Goal: Navigation & Orientation: Find specific page/section

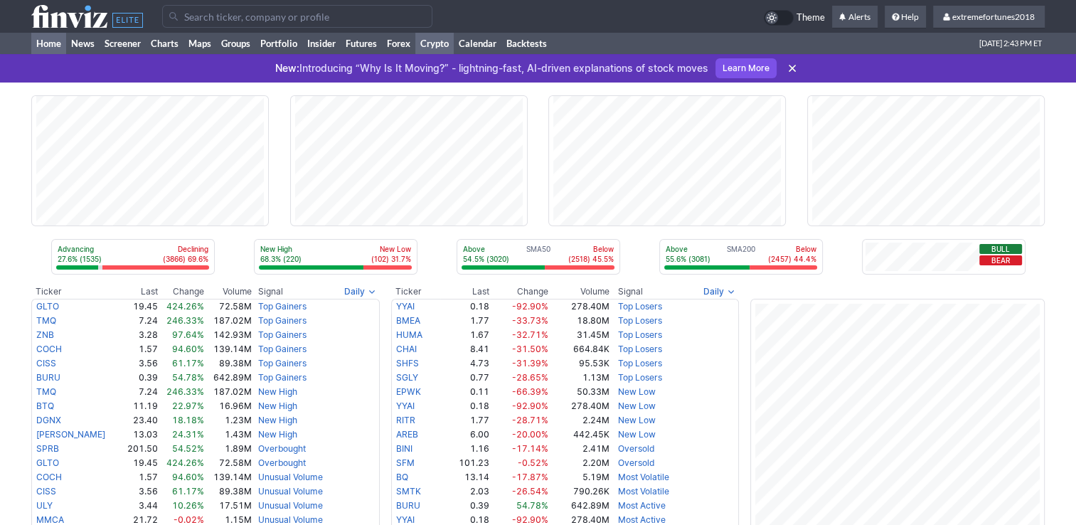
click at [438, 44] on link "Crypto" at bounding box center [434, 43] width 38 height 21
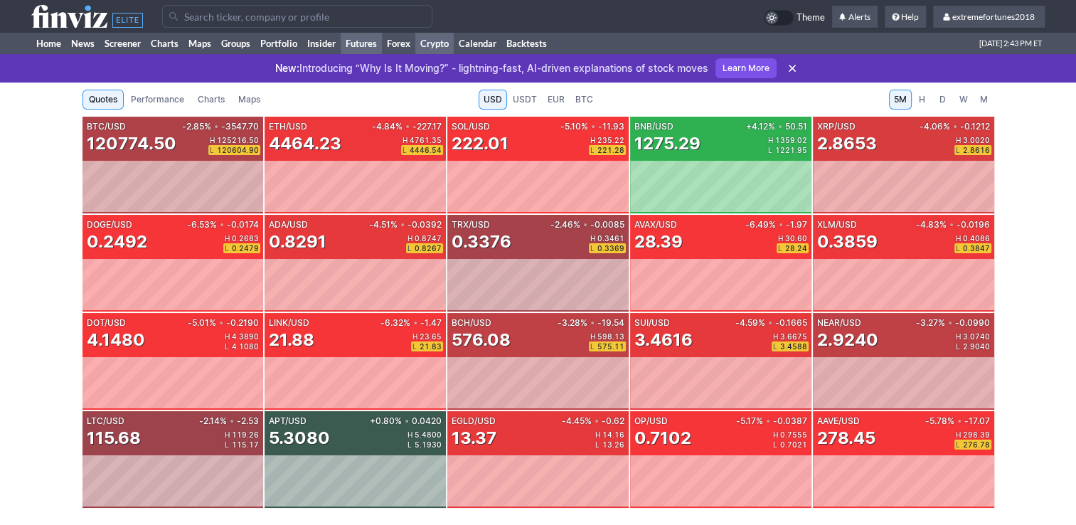
click at [370, 42] on link "Futures" at bounding box center [361, 43] width 41 height 21
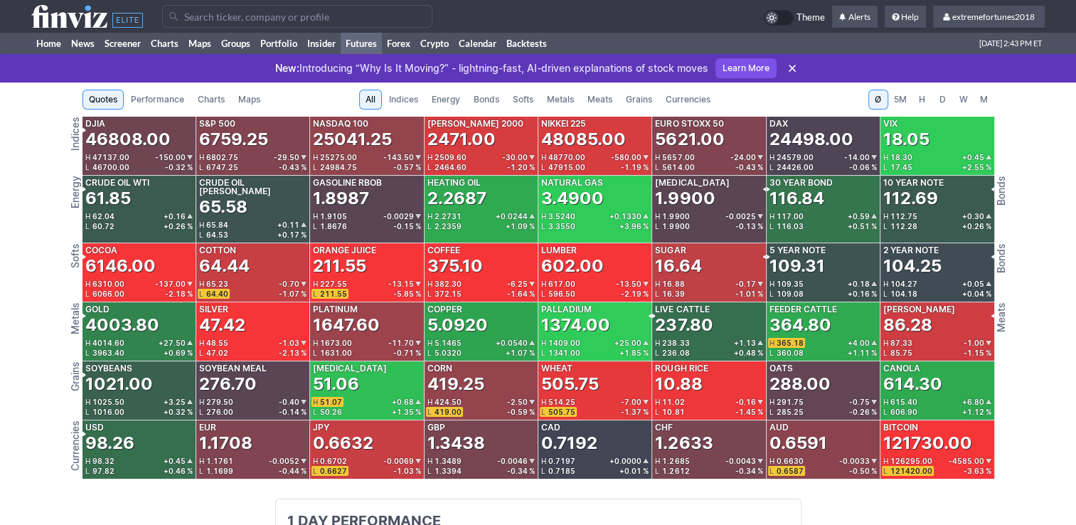
click at [568, 95] on span "Metals" at bounding box center [560, 99] width 27 height 14
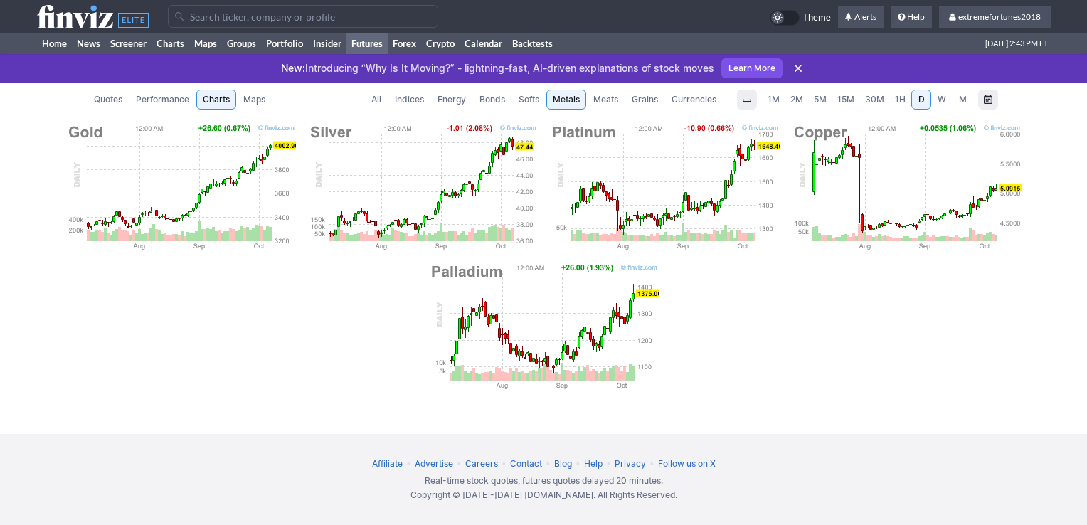
click at [696, 98] on span "Currencies" at bounding box center [693, 99] width 45 height 14
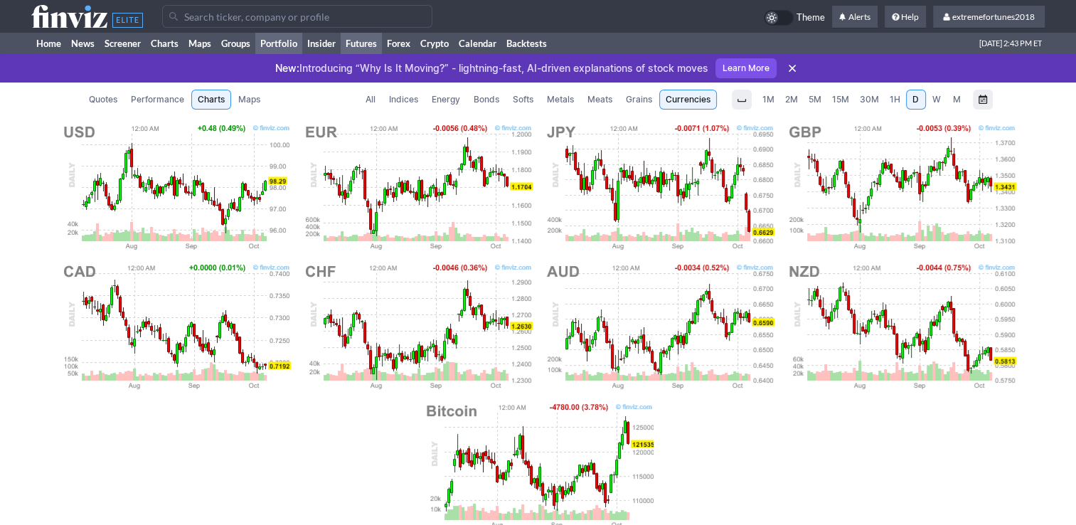
click at [290, 46] on link "Portfolio" at bounding box center [278, 43] width 47 height 21
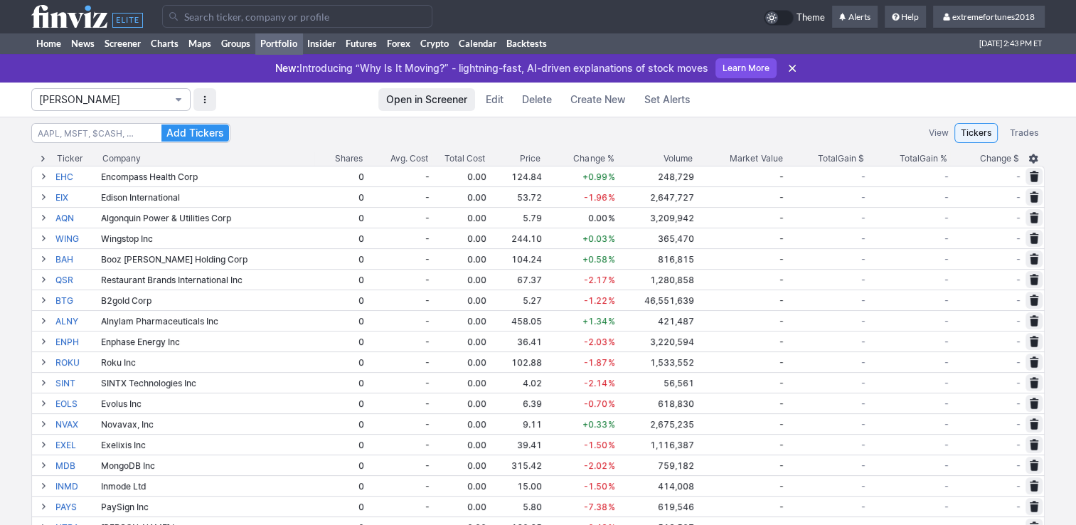
click at [118, 104] on span "Isabel_Watch" at bounding box center [103, 99] width 129 height 14
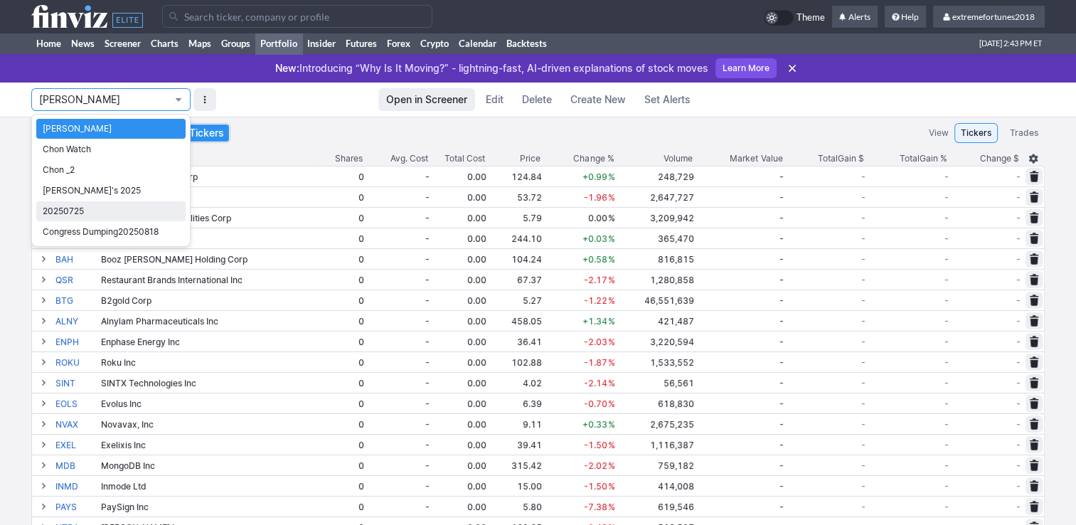
click at [97, 211] on span "20250725" at bounding box center [111, 211] width 137 height 14
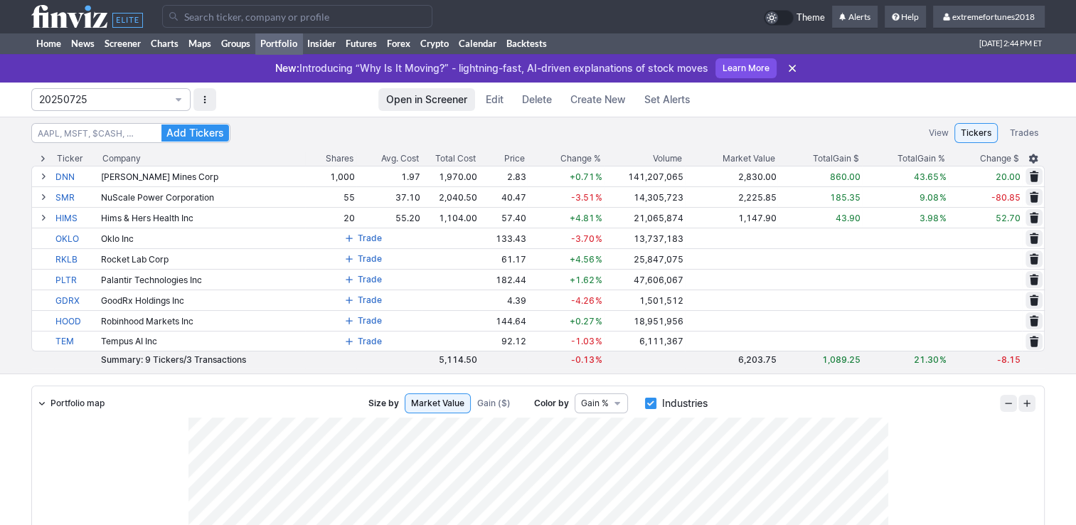
click at [74, 95] on span "20250725" at bounding box center [103, 99] width 129 height 14
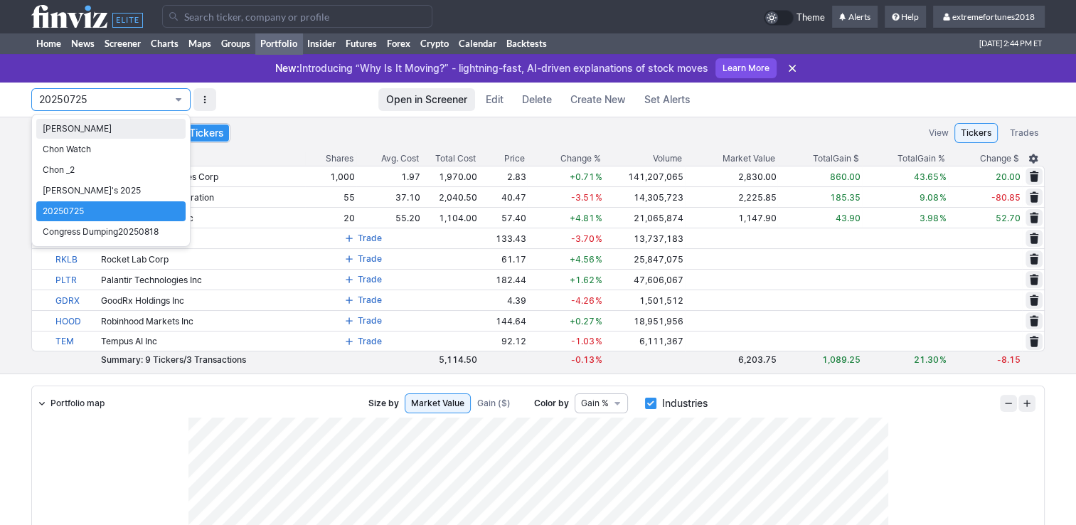
click at [69, 132] on span "Isabel_Watch" at bounding box center [111, 129] width 137 height 14
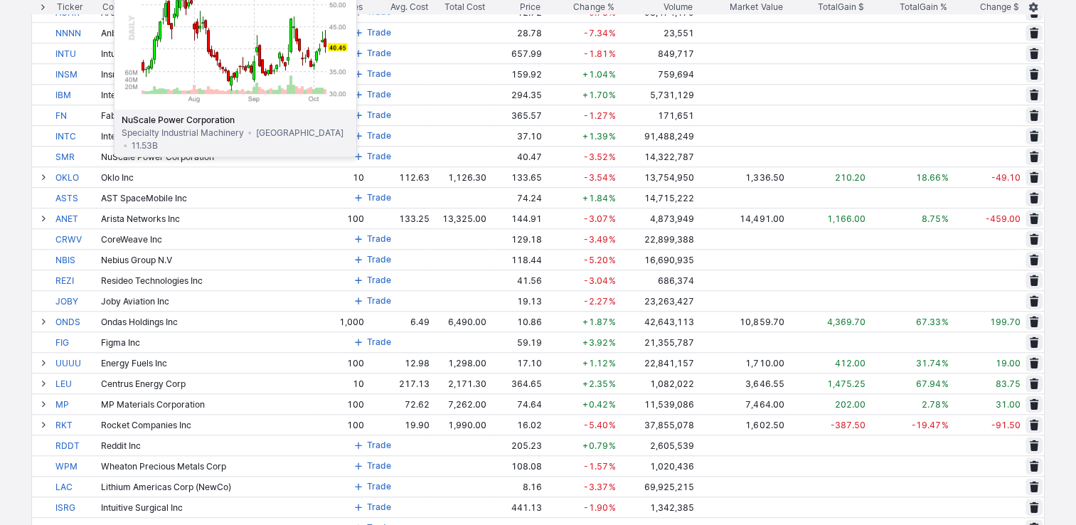
scroll to position [1280, 0]
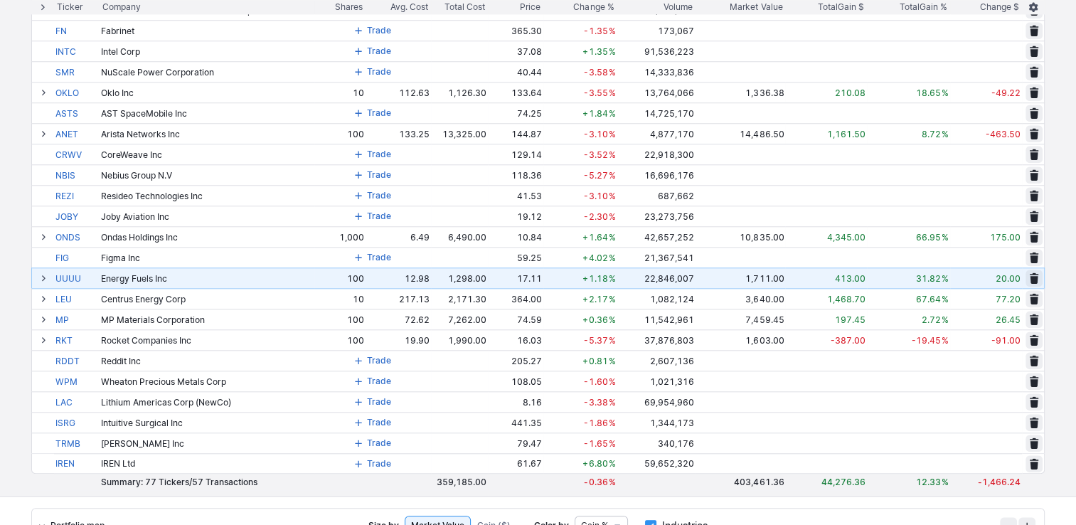
click at [43, 275] on span at bounding box center [43, 277] width 9 height 11
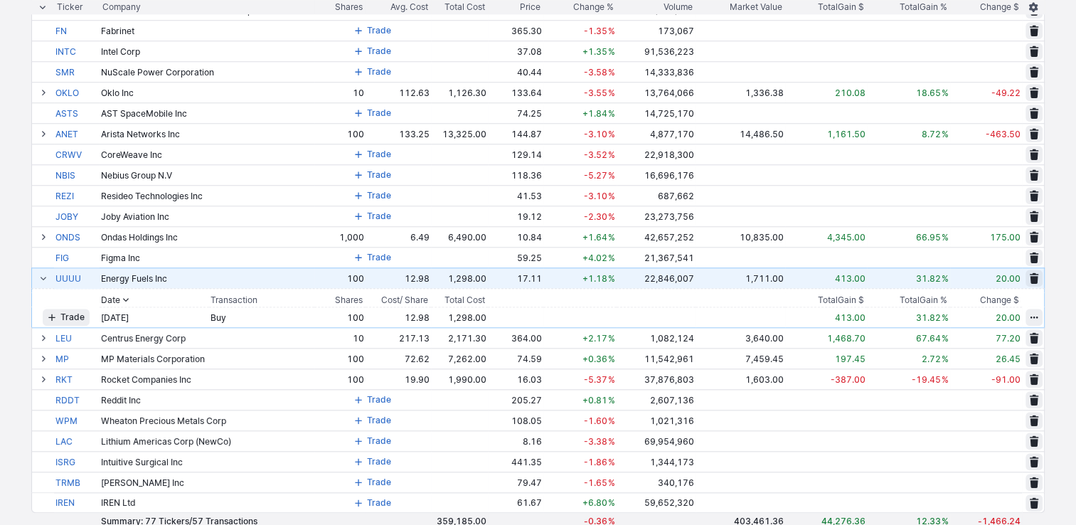
click at [43, 275] on span at bounding box center [43, 277] width 9 height 11
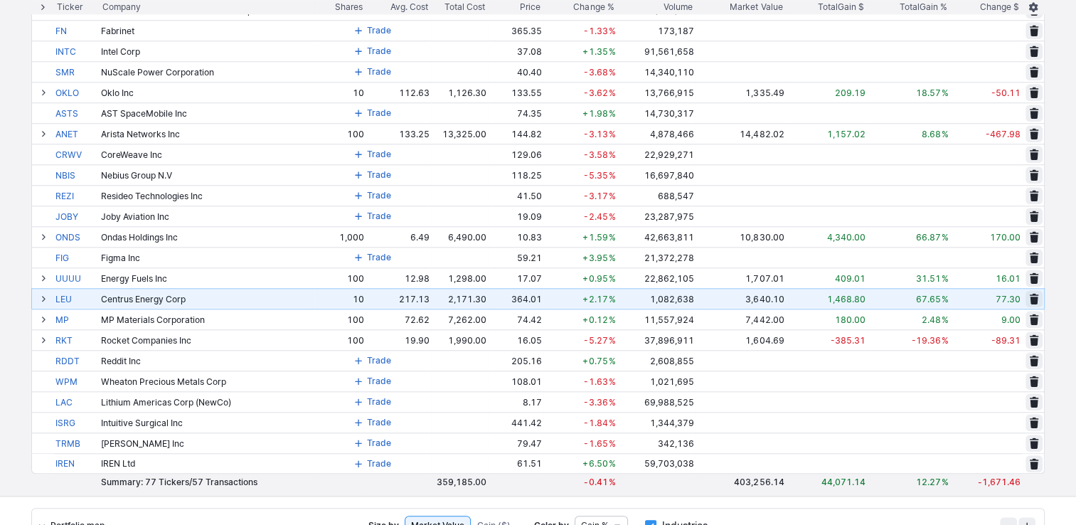
click at [44, 299] on span at bounding box center [43, 298] width 9 height 11
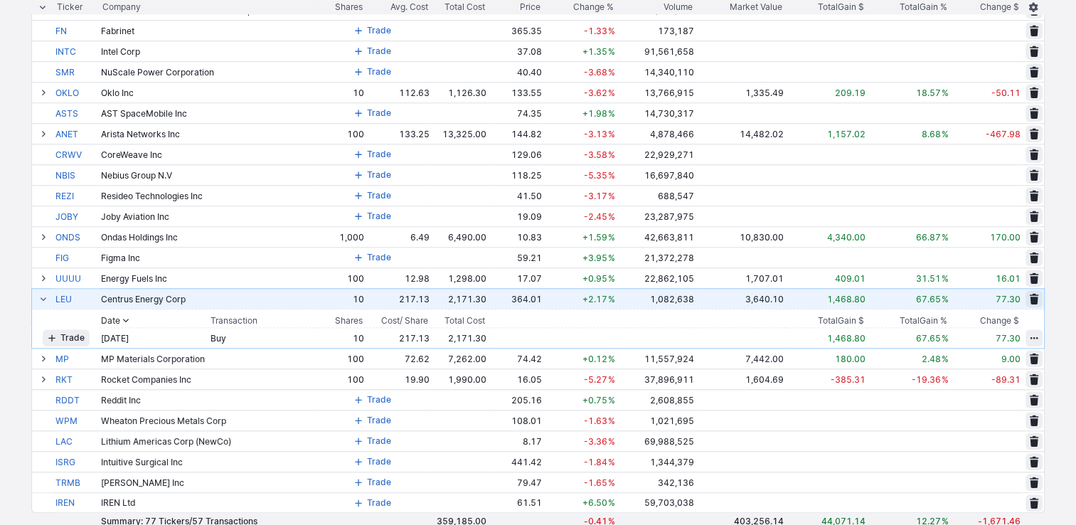
click at [44, 299] on span at bounding box center [43, 298] width 9 height 11
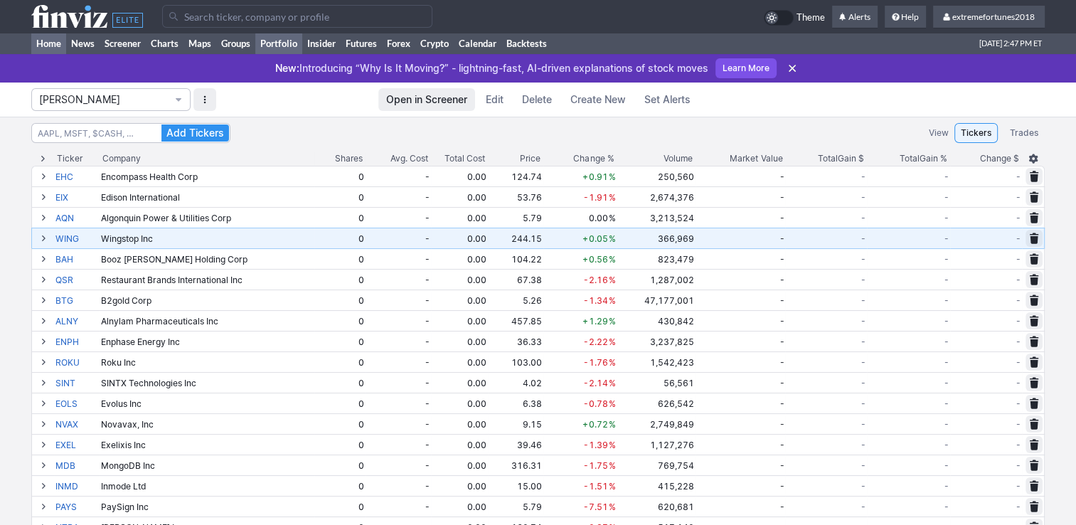
click at [48, 45] on link "Home" at bounding box center [48, 43] width 35 height 21
